Goal: Transaction & Acquisition: Download file/media

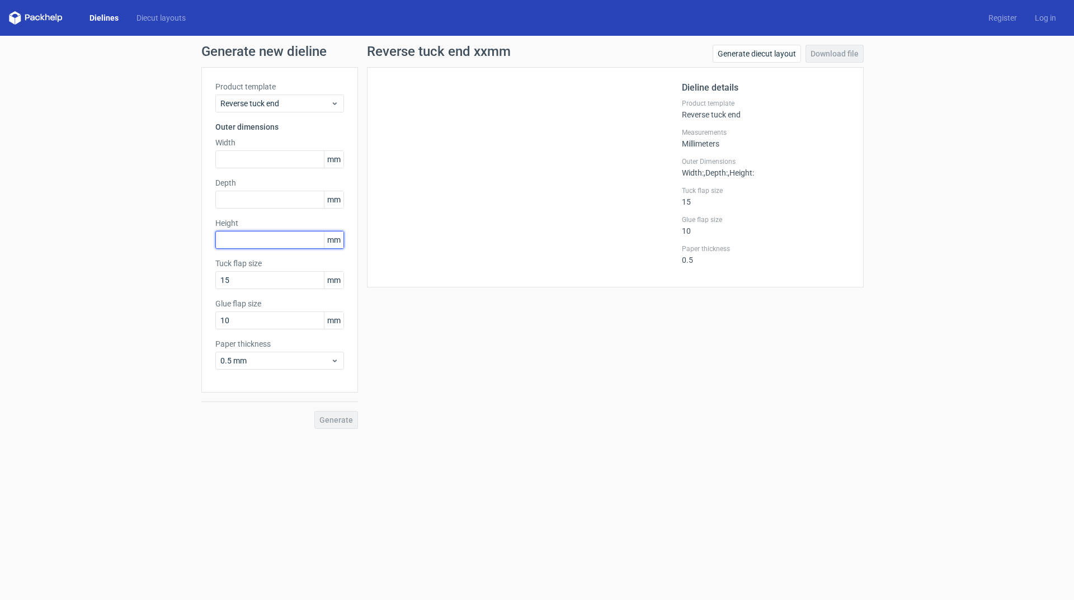
click at [246, 239] on input "text" at bounding box center [279, 240] width 129 height 18
type input "114"
click at [246, 195] on input "text" at bounding box center [279, 200] width 129 height 18
type input "22"
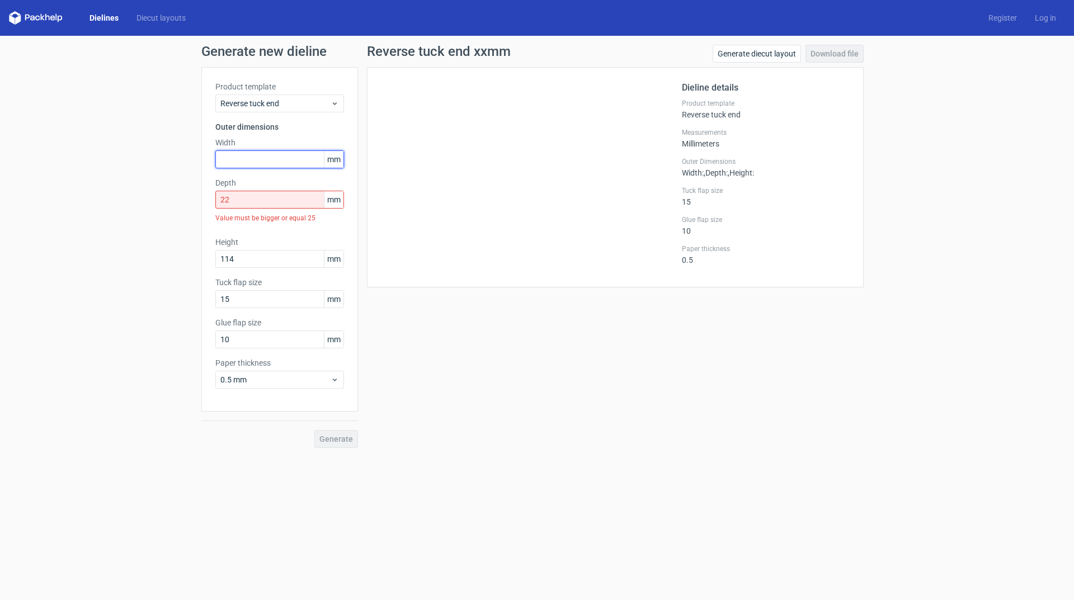
click at [260, 156] on input "text" at bounding box center [279, 159] width 129 height 18
type input "48"
drag, startPoint x: 232, startPoint y: 201, endPoint x: 148, endPoint y: 195, distance: 84.6
click at [149, 195] on div "Generate new dieline Product template Reverse tuck end Outer dimensions Width 4…" at bounding box center [537, 246] width 1074 height 421
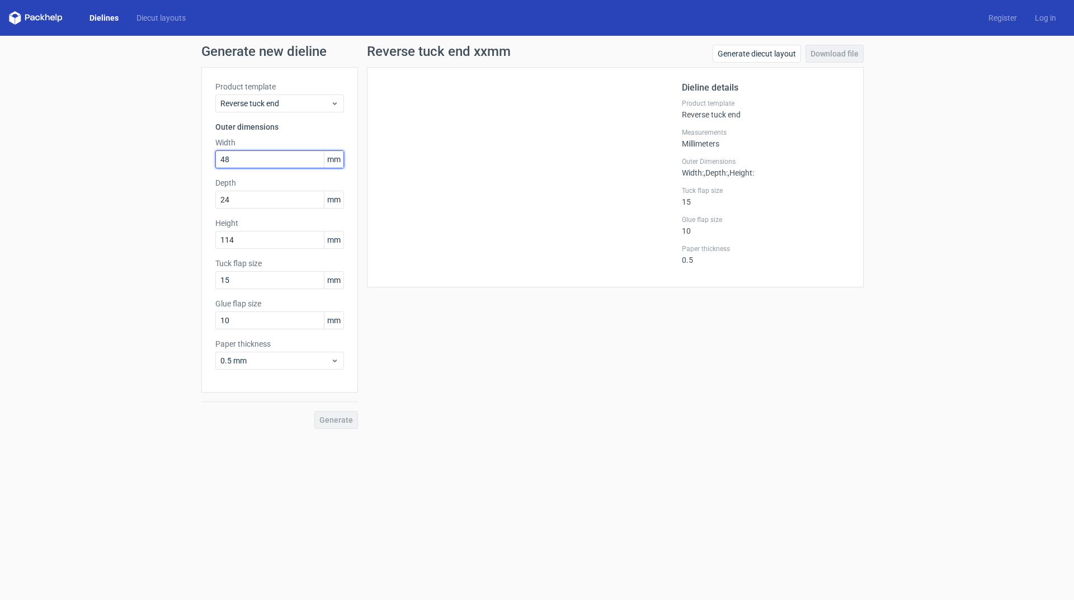
click at [255, 161] on input "48" at bounding box center [279, 159] width 129 height 18
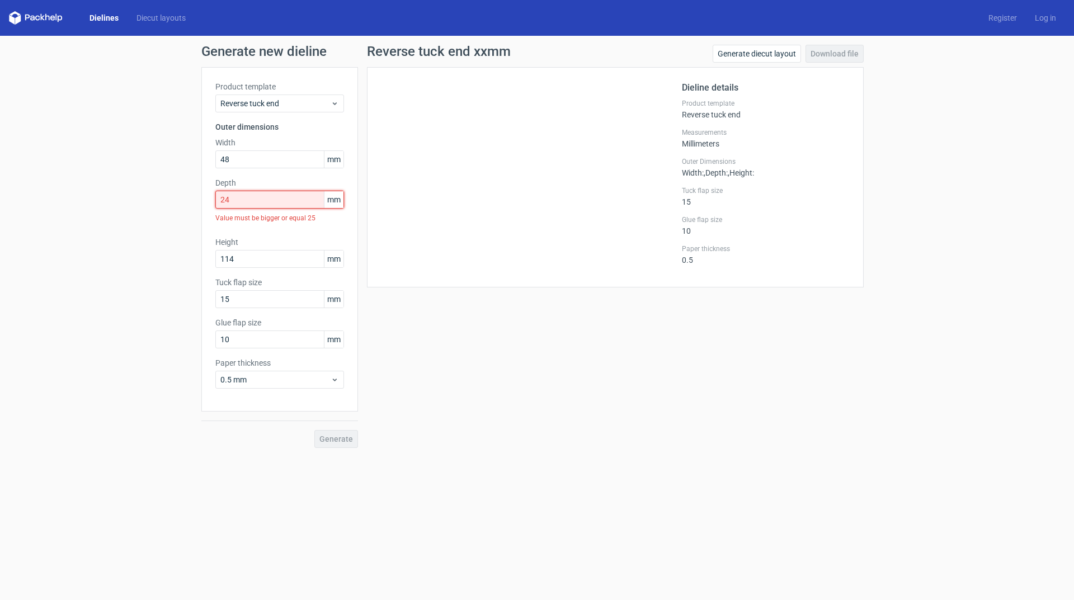
drag, startPoint x: 247, startPoint y: 197, endPoint x: 143, endPoint y: 188, distance: 104.4
click at [145, 189] on div "Generate new dieline Product template Reverse tuck end Outer dimensions Width 4…" at bounding box center [537, 246] width 1074 height 421
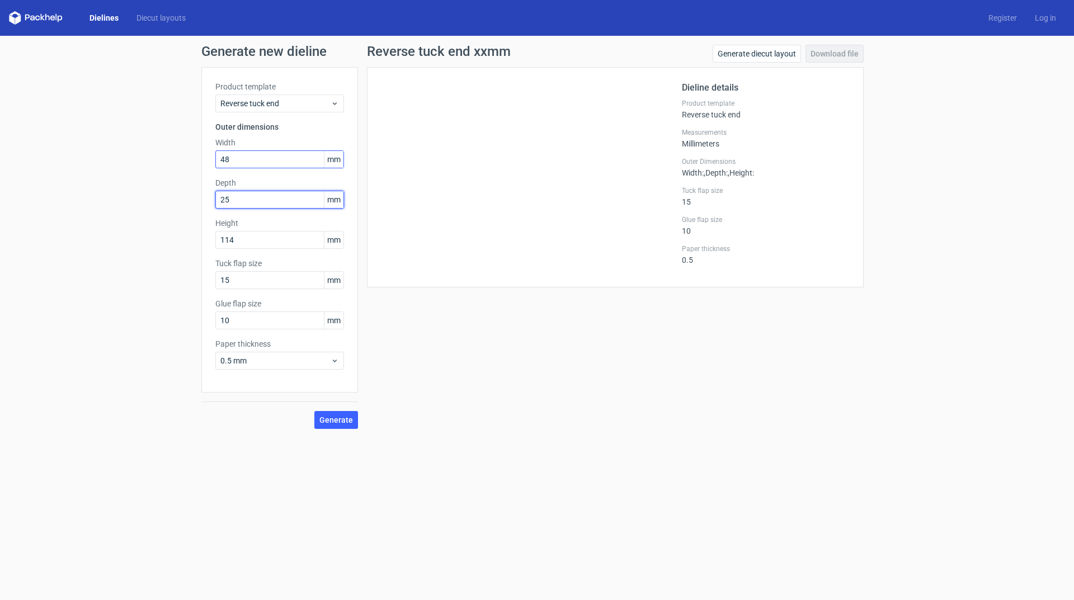
type input "25"
click at [252, 157] on input "48" at bounding box center [279, 159] width 129 height 18
click at [352, 414] on button "Generate" at bounding box center [336, 420] width 44 height 18
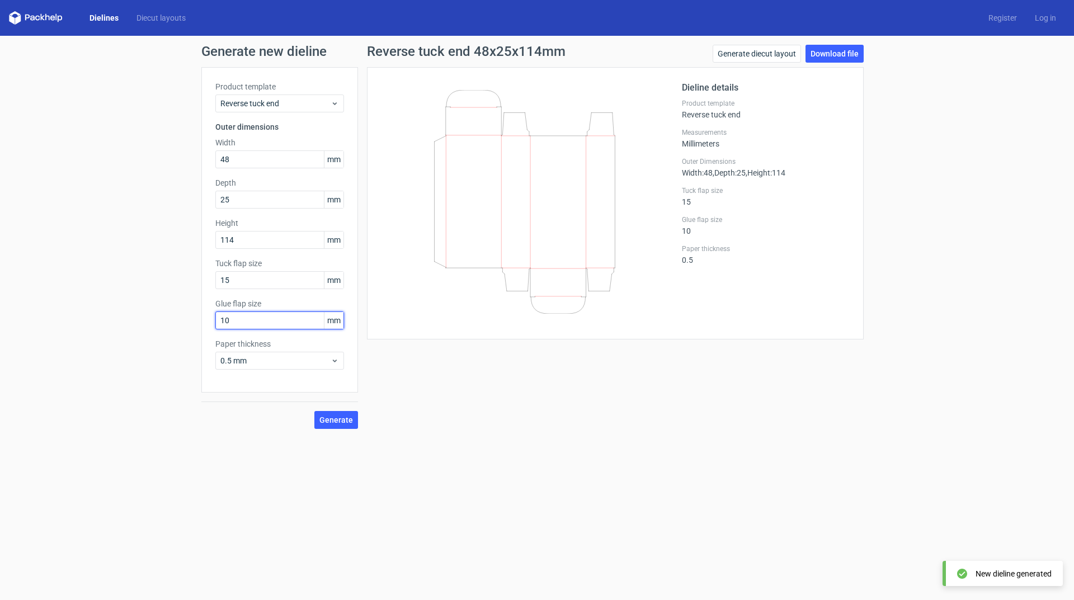
drag, startPoint x: 277, startPoint y: 323, endPoint x: 170, endPoint y: 323, distance: 106.8
click at [170, 323] on div "Generate new dieline Product template Reverse tuck end Outer dimensions Width 4…" at bounding box center [537, 237] width 1074 height 402
type input "12"
click at [337, 418] on span "Generate" at bounding box center [336, 420] width 34 height 8
click at [851, 54] on link "Download file" at bounding box center [834, 54] width 58 height 18
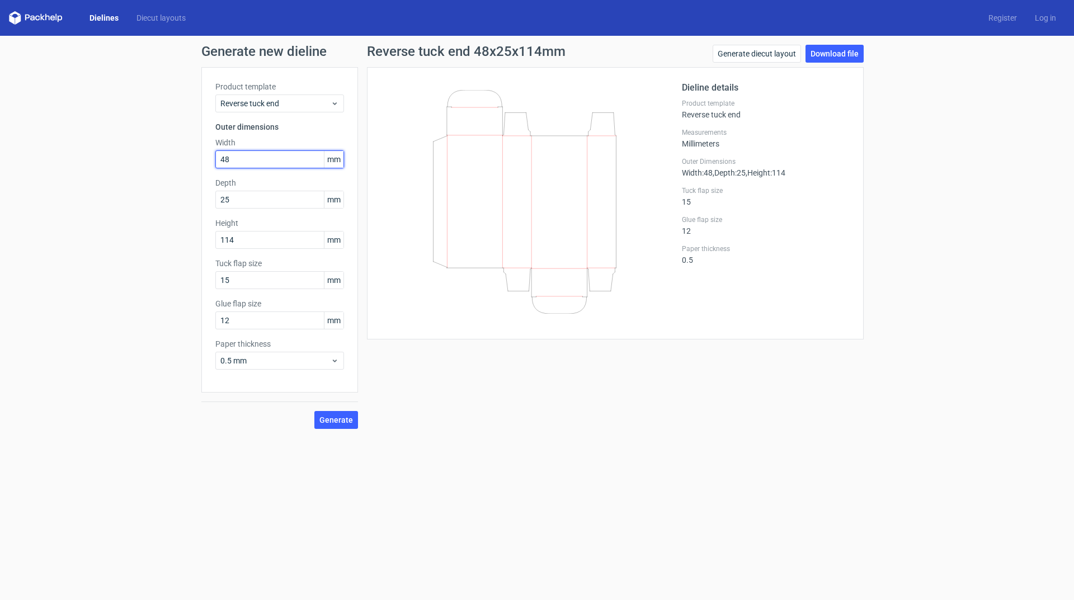
drag, startPoint x: 188, startPoint y: 159, endPoint x: 153, endPoint y: 152, distance: 35.9
click at [152, 155] on div "Generate new dieline Product template Reverse tuck end Outer dimensions Width 4…" at bounding box center [537, 237] width 1074 height 402
type input "60"
type input "45"
type input "151"
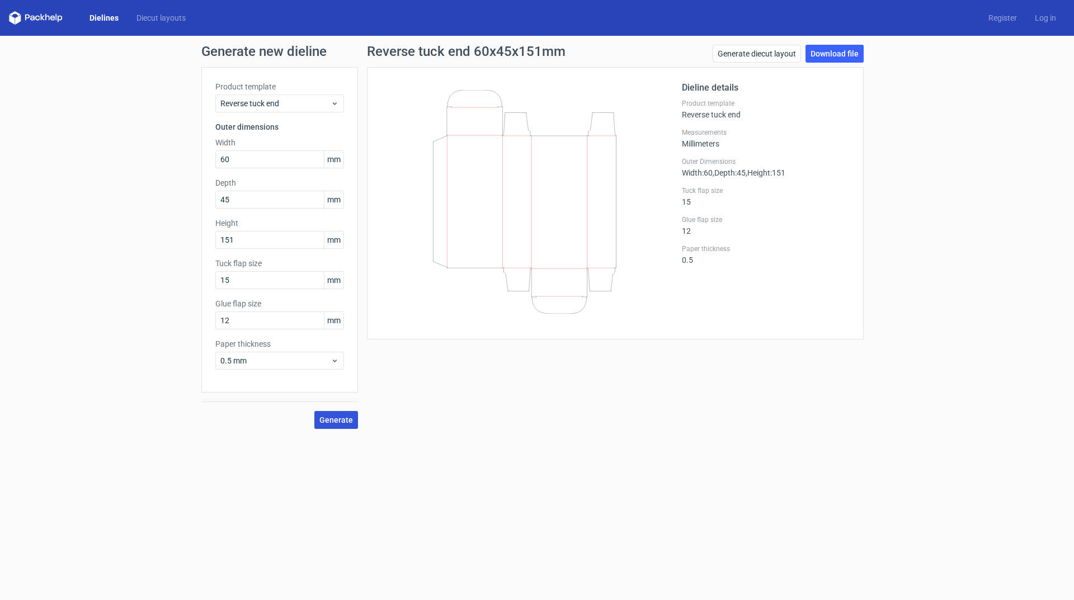
click at [323, 412] on button "Generate" at bounding box center [336, 420] width 44 height 18
click at [832, 48] on link "Download file" at bounding box center [834, 54] width 58 height 18
